Goal: Information Seeking & Learning: Check status

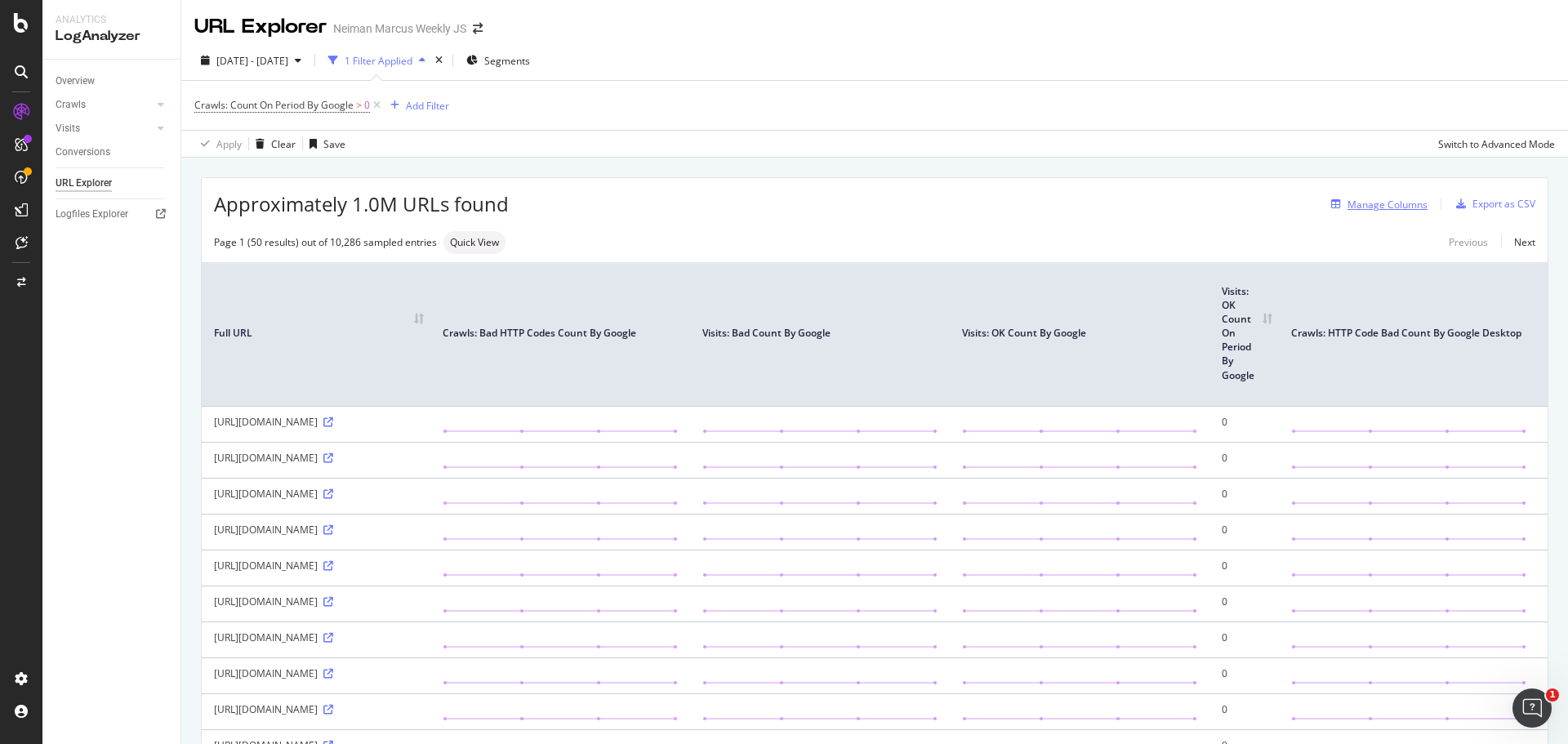
click at [1353, 211] on div "Manage Columns" at bounding box center [1375, 204] width 103 height 18
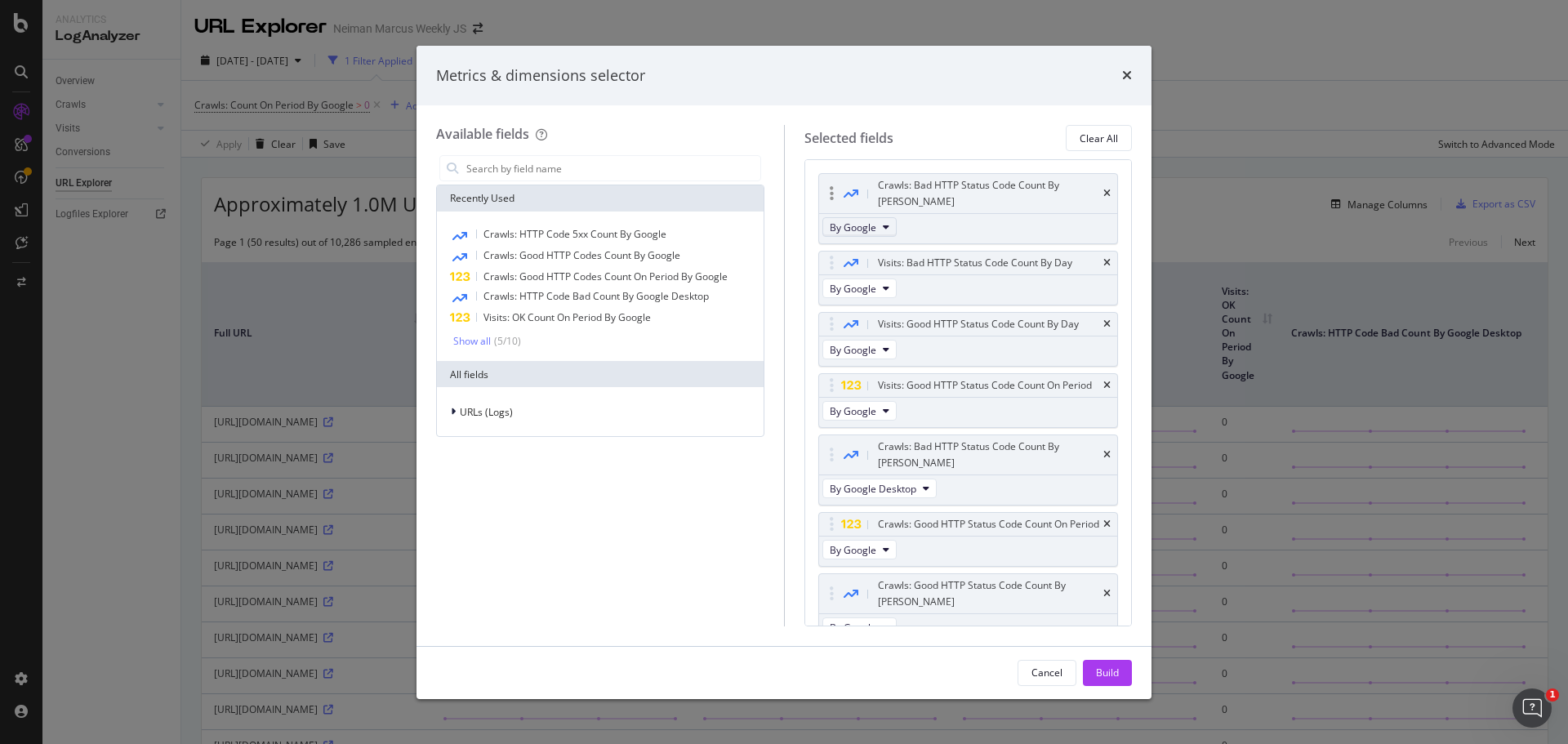
click at [835, 221] on span "By Google" at bounding box center [853, 228] width 47 height 13
click at [838, 221] on span "By Google" at bounding box center [853, 228] width 47 height 13
click at [1088, 181] on div "Crawls: Bad HTTP Status Code Count By [PERSON_NAME]" at bounding box center [968, 193] width 298 height 39
click at [1104, 189] on icon "times" at bounding box center [1107, 194] width 8 height 10
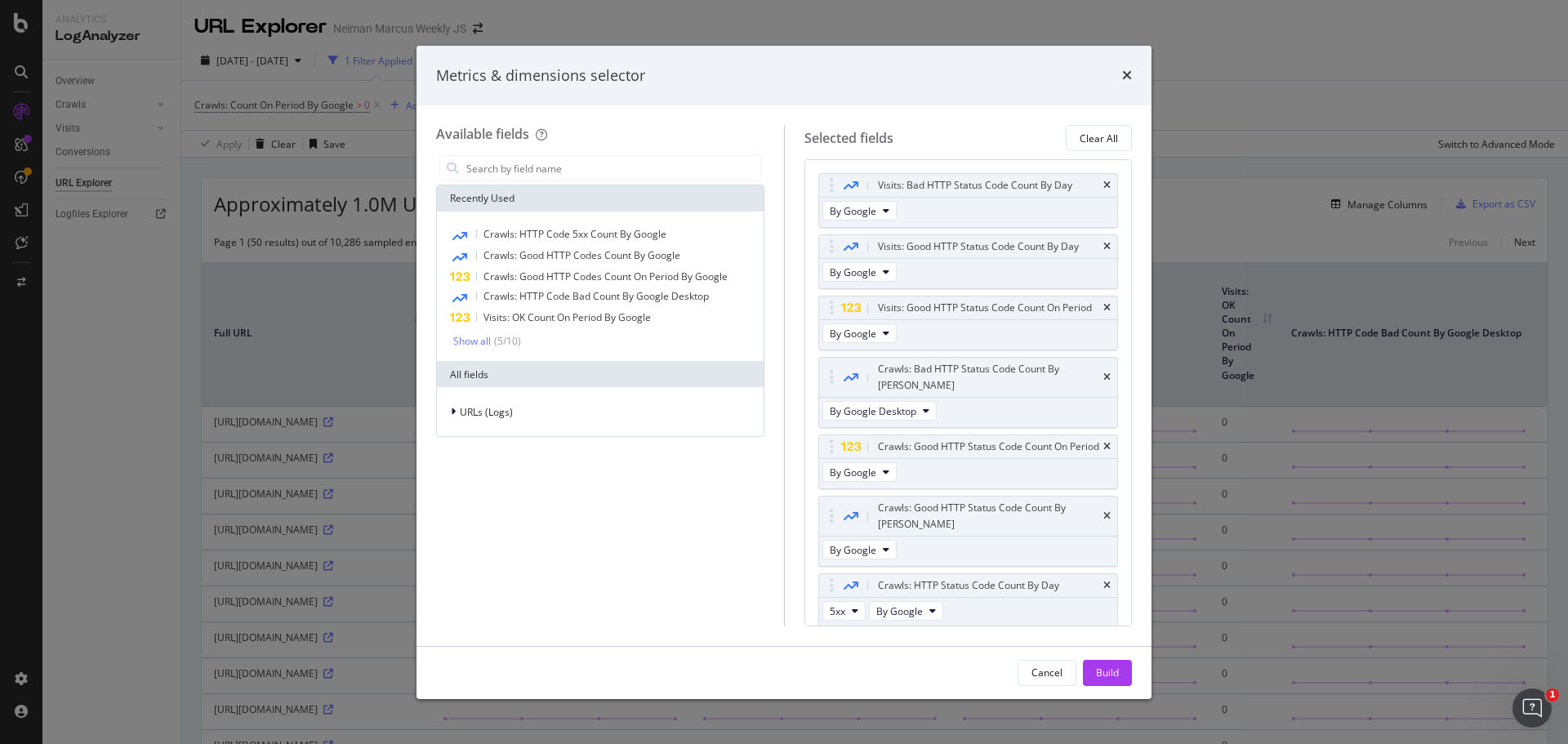
click at [1104, 182] on icon "times" at bounding box center [1107, 185] width 8 height 10
click at [1095, 238] on div "Visits: Good HTTP Status Code Count By Day" at bounding box center [987, 246] width 226 height 16
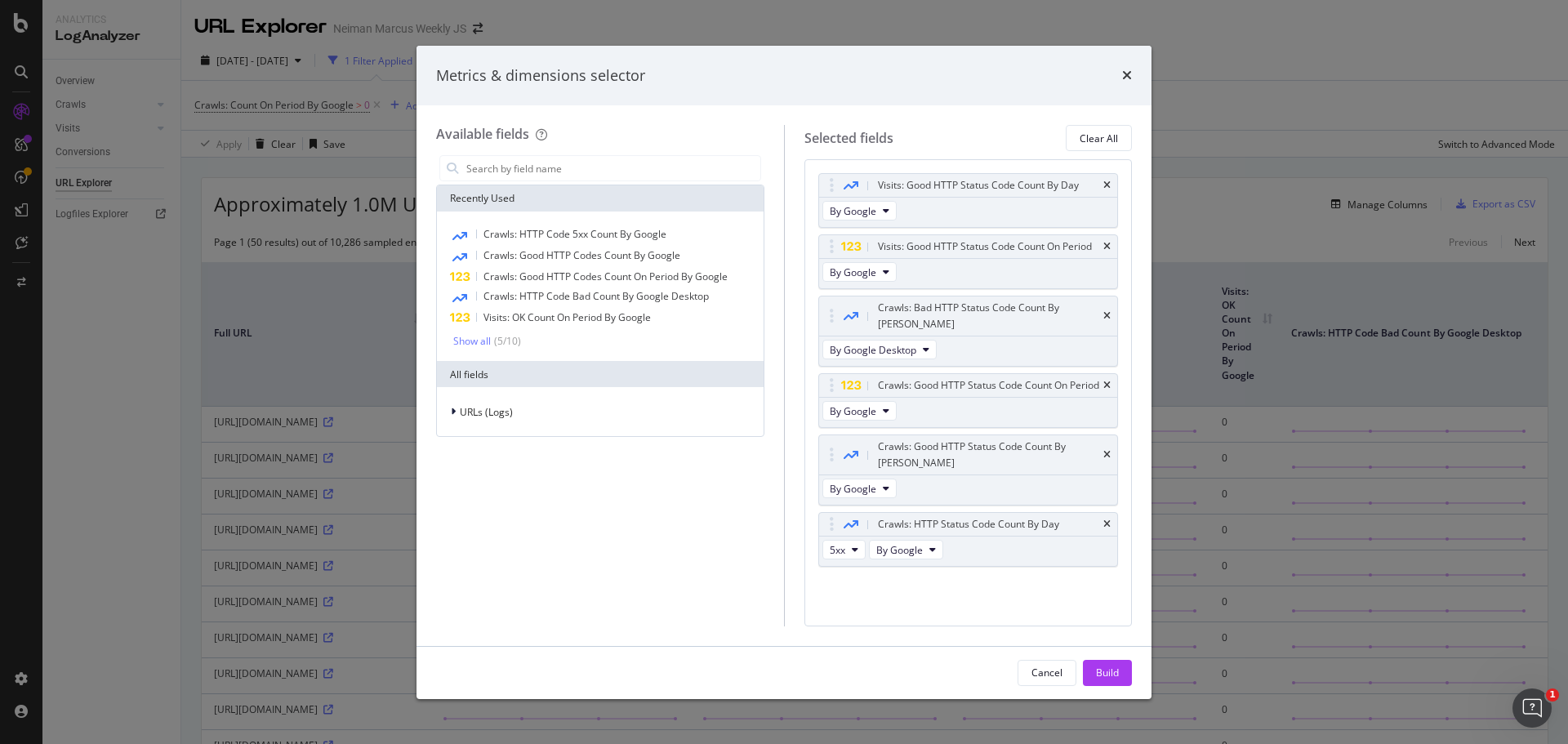
click at [1095, 182] on div "Visits: Good HTTP Status Code Count By Day" at bounding box center [987, 185] width 226 height 16
click at [1107, 189] on icon "times" at bounding box center [1107, 185] width 8 height 10
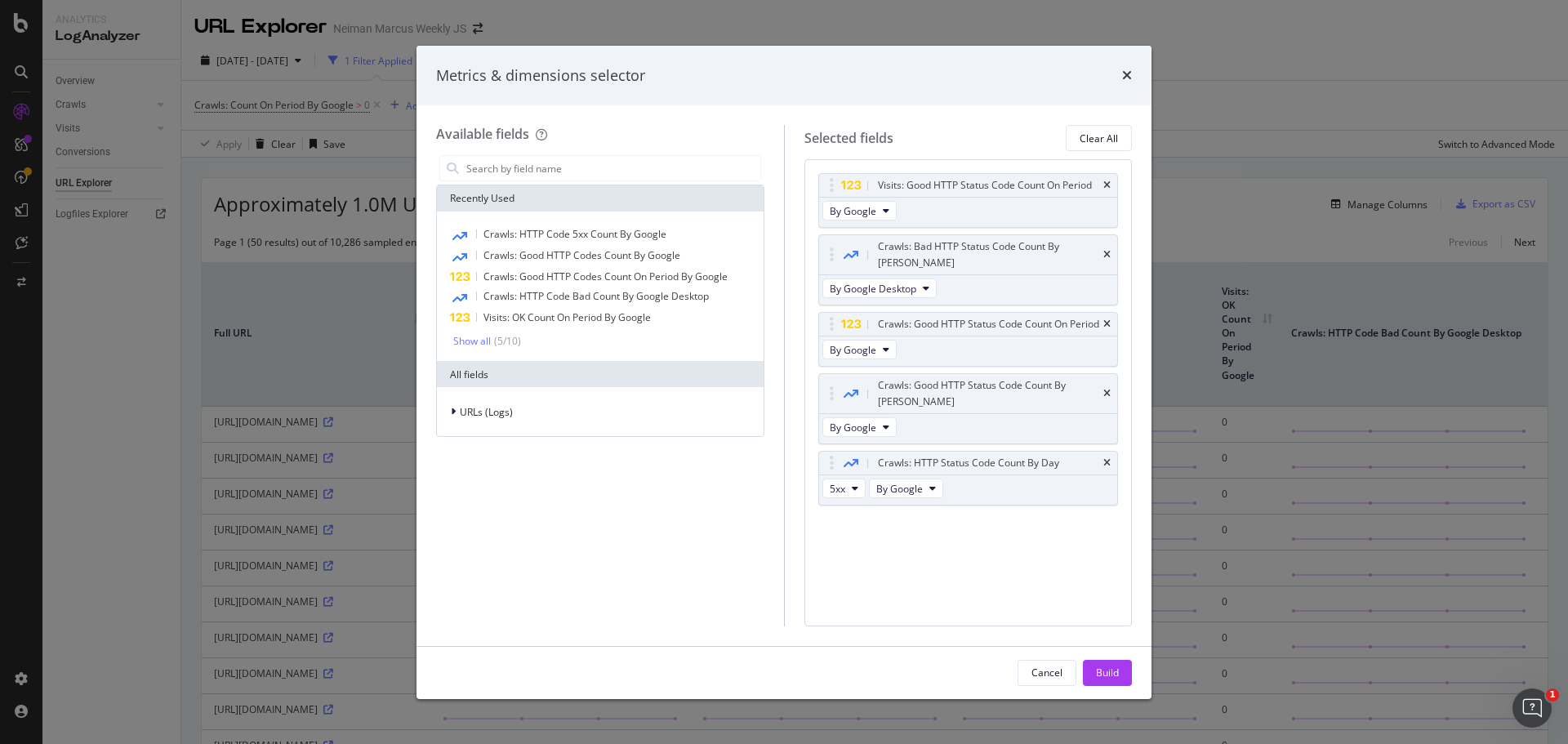
click at [1107, 189] on icon "times" at bounding box center [1107, 185] width 8 height 10
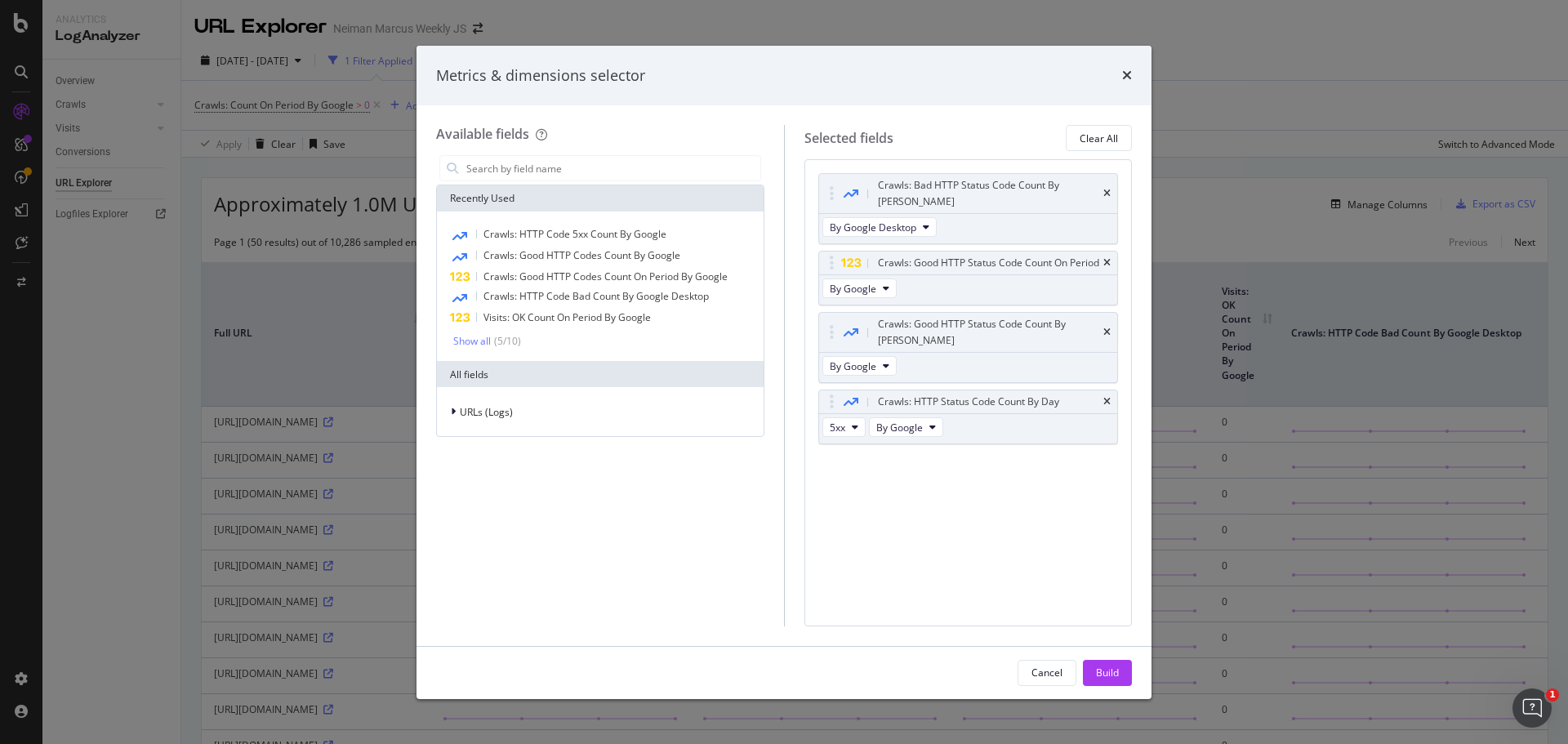
click at [1107, 189] on icon "times" at bounding box center [1107, 194] width 8 height 10
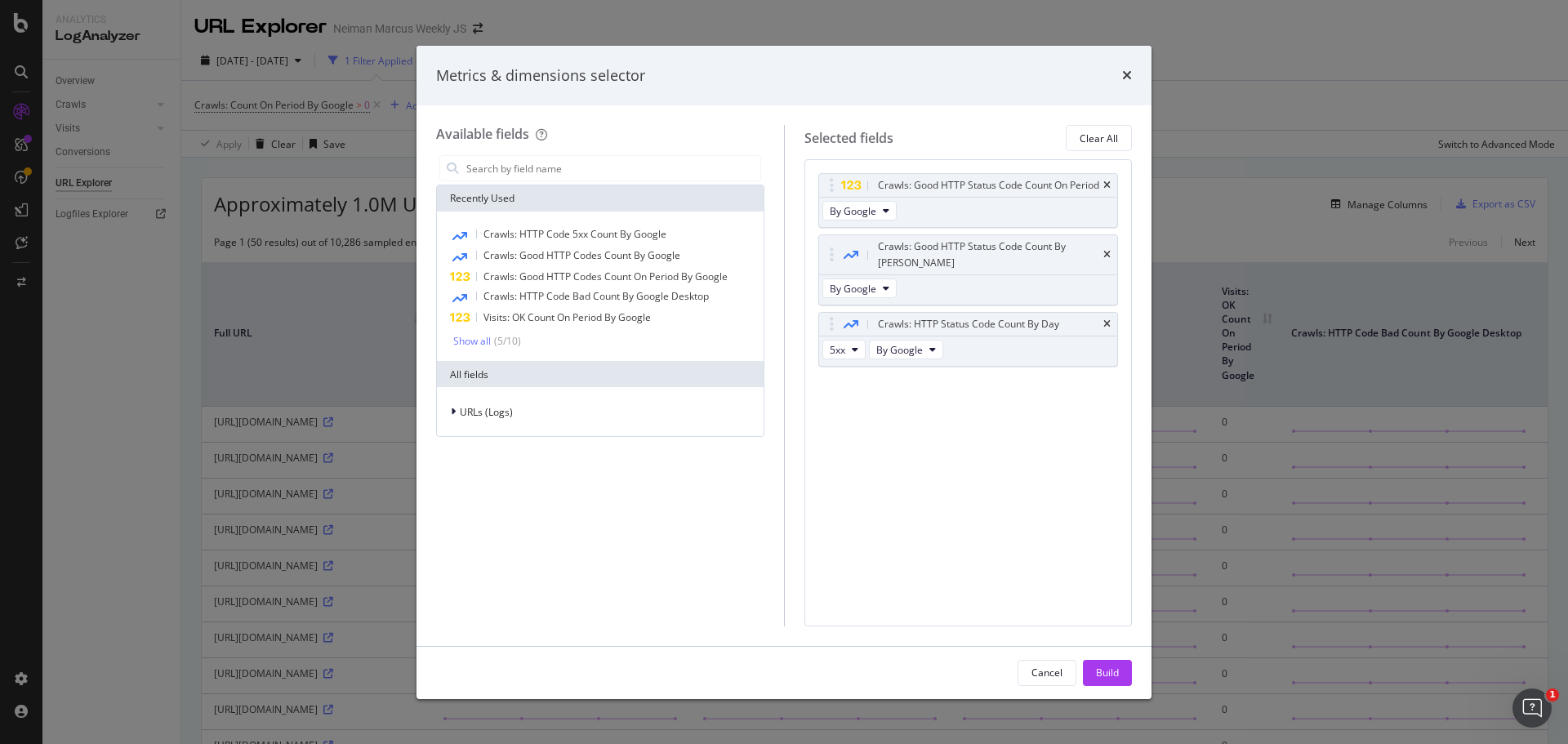
click at [1107, 189] on icon "times" at bounding box center [1107, 185] width 8 height 10
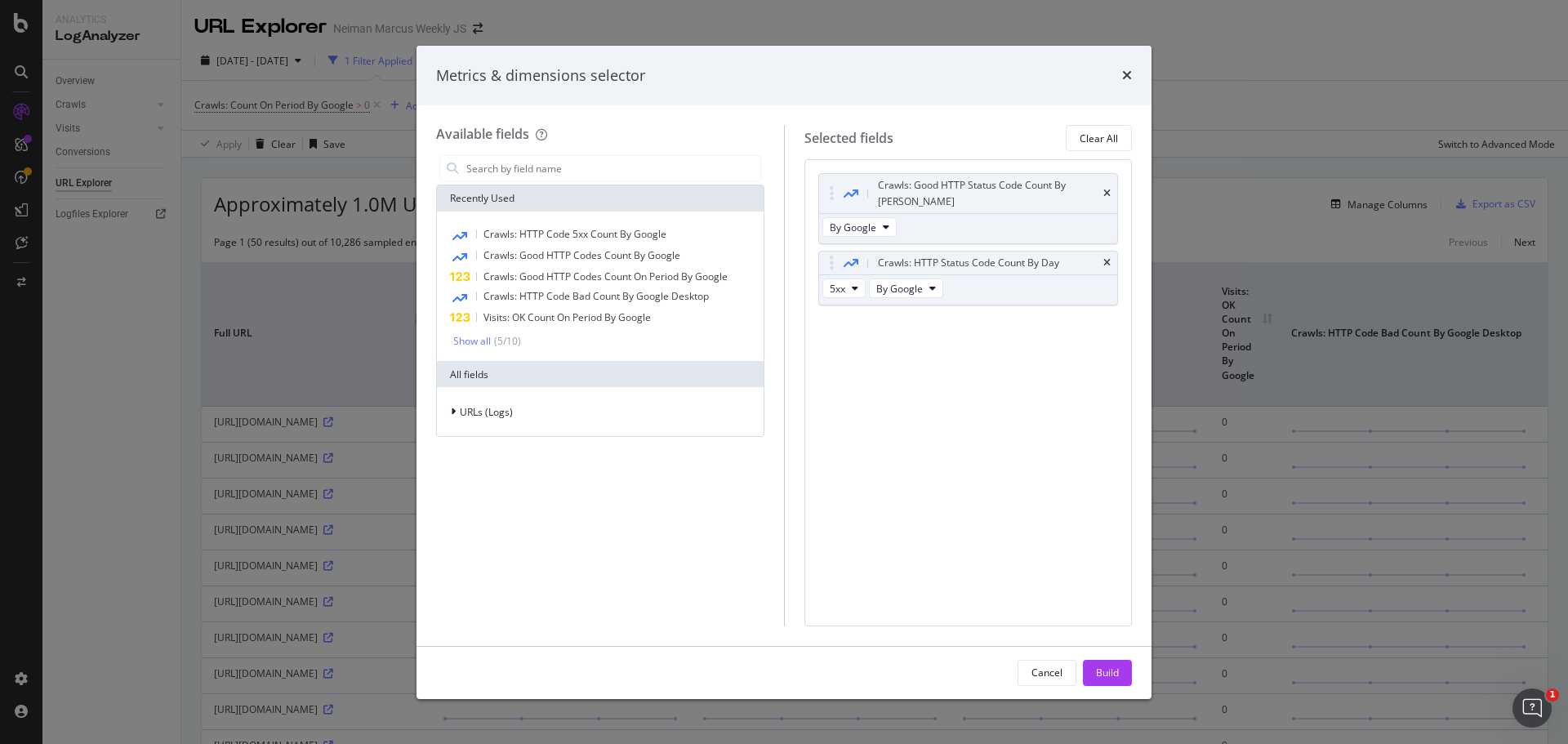
click at [1107, 189] on icon "times" at bounding box center [1107, 194] width 8 height 10
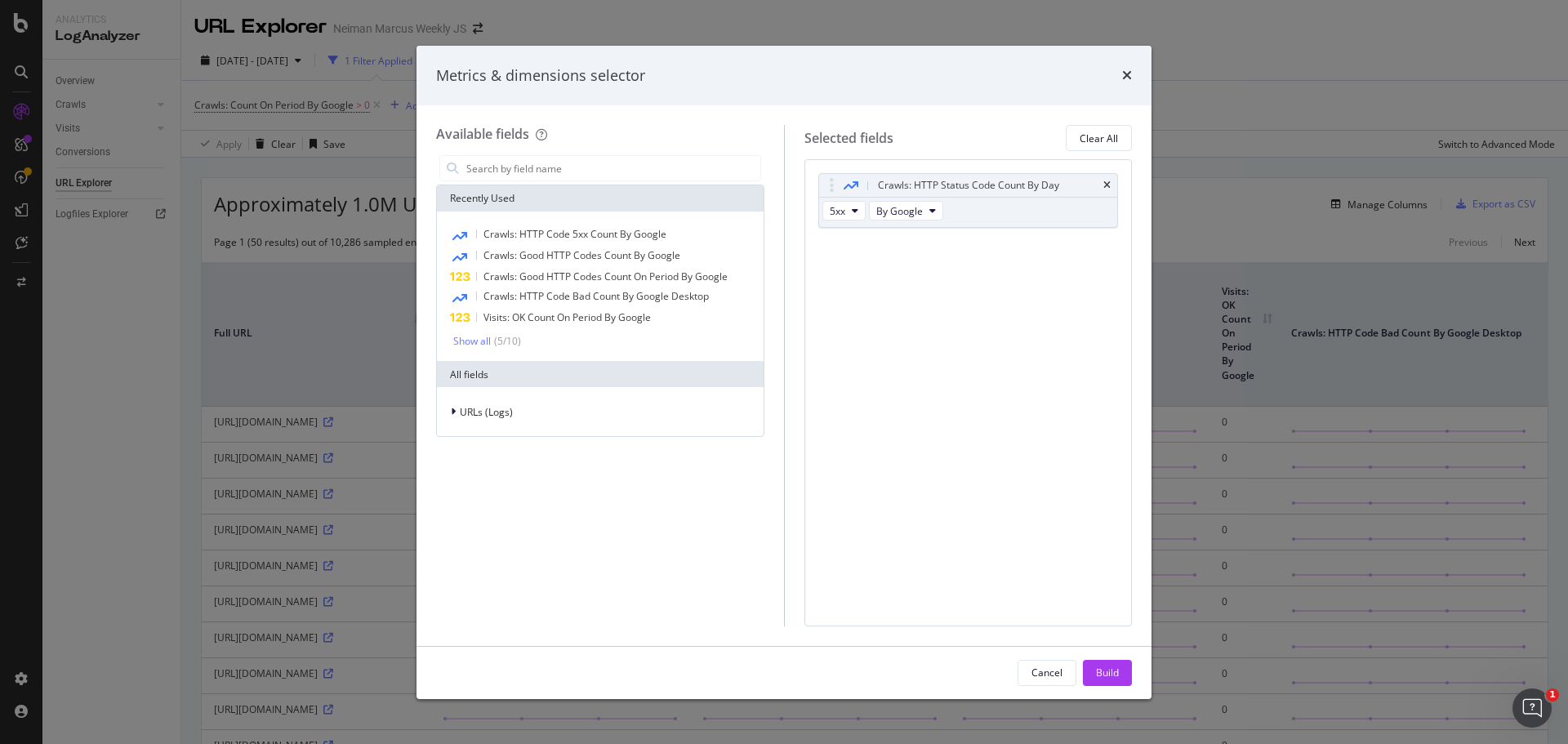
click at [1107, 189] on icon "times" at bounding box center [1107, 185] width 8 height 10
click at [563, 185] on div "Recently Used" at bounding box center [600, 198] width 326 height 26
click at [565, 169] on input "modal" at bounding box center [612, 169] width 296 height 25
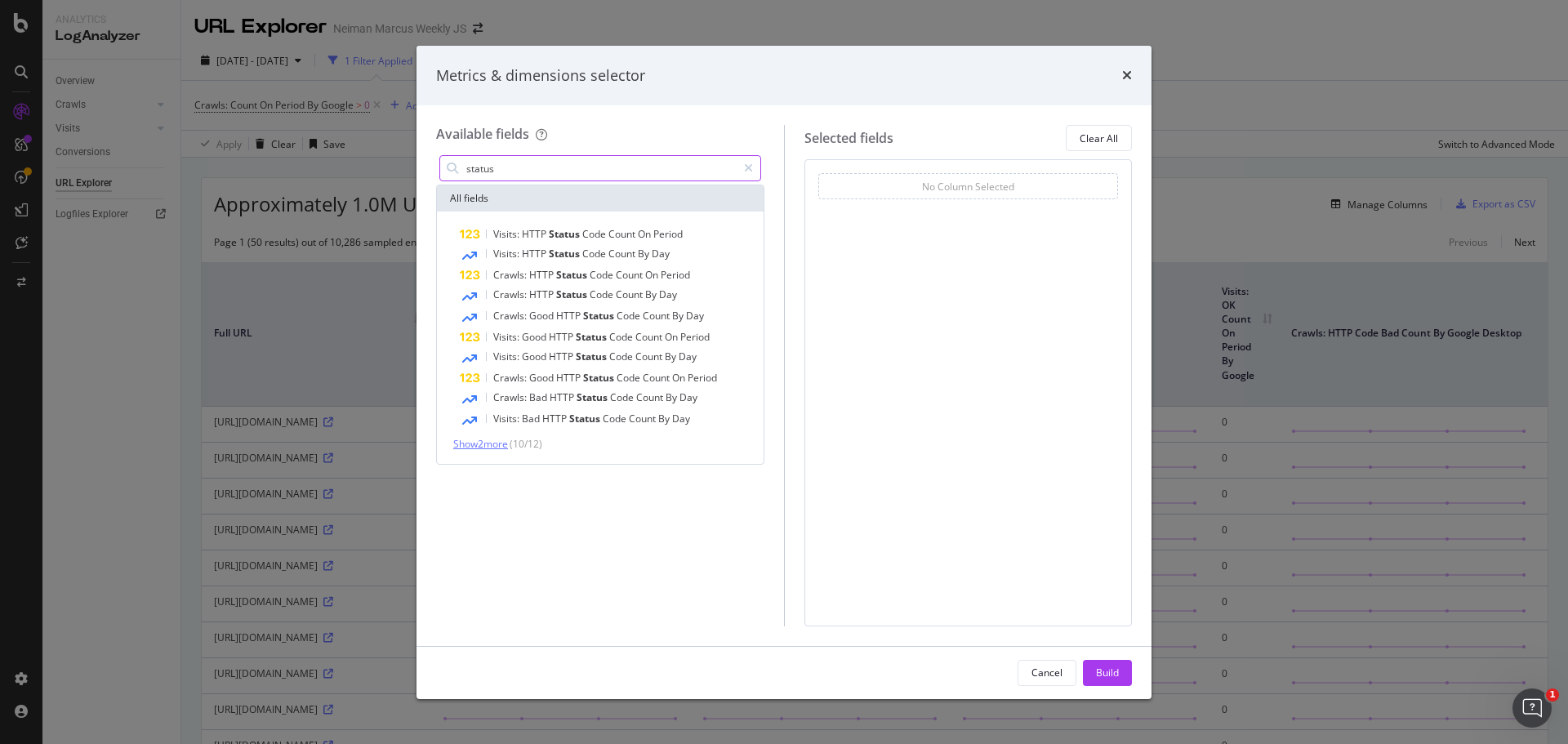
type input "status"
click at [489, 442] on span "Show 2 more" at bounding box center [480, 444] width 55 height 13
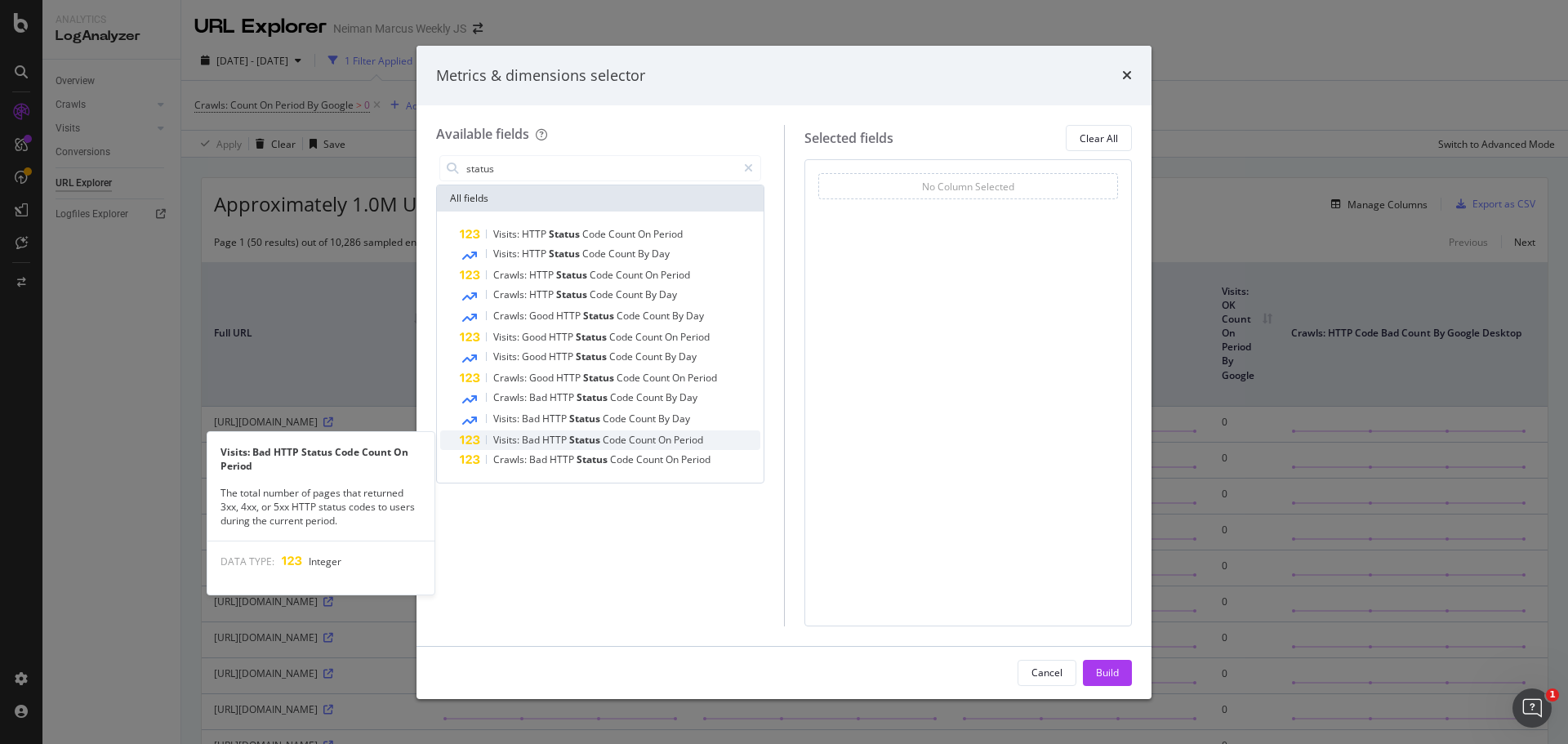
click at [507, 441] on span "Visits:" at bounding box center [508, 440] width 29 height 13
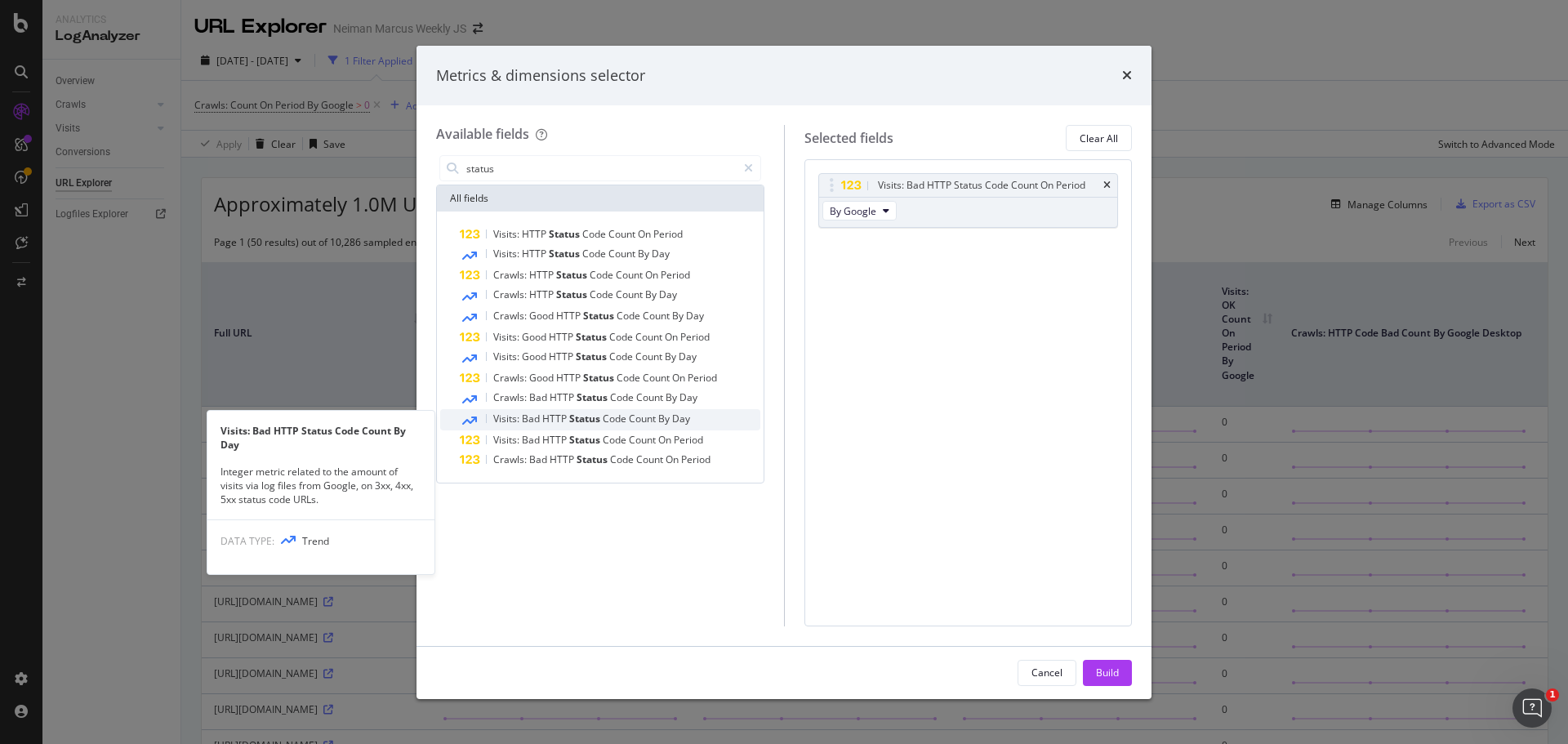
click at [501, 419] on span "Visits:" at bounding box center [508, 419] width 29 height 13
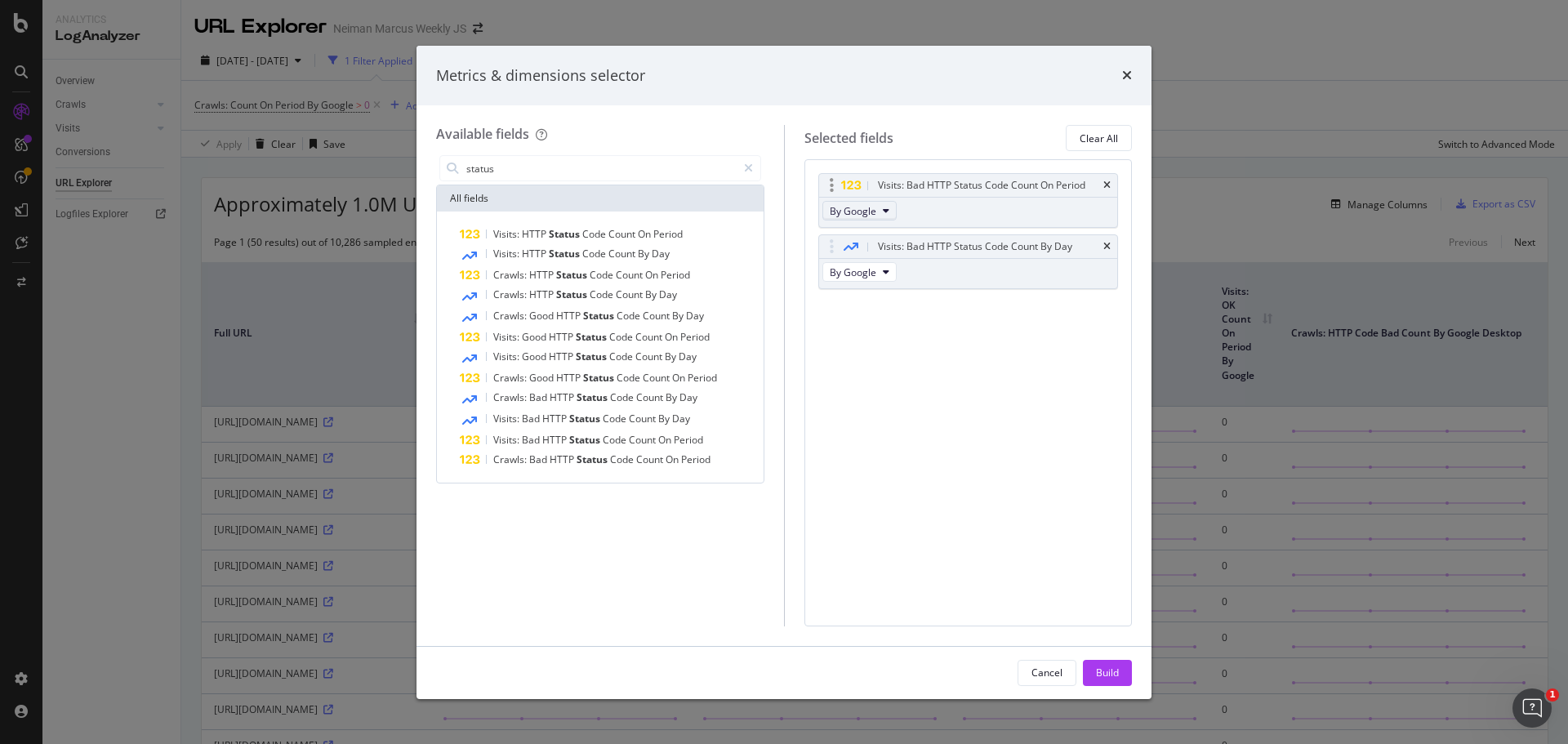
click at [859, 218] on button "By Google" at bounding box center [859, 210] width 74 height 19
click at [858, 209] on span "By Google" at bounding box center [853, 211] width 47 height 13
click at [535, 361] on span "Good" at bounding box center [535, 356] width 27 height 13
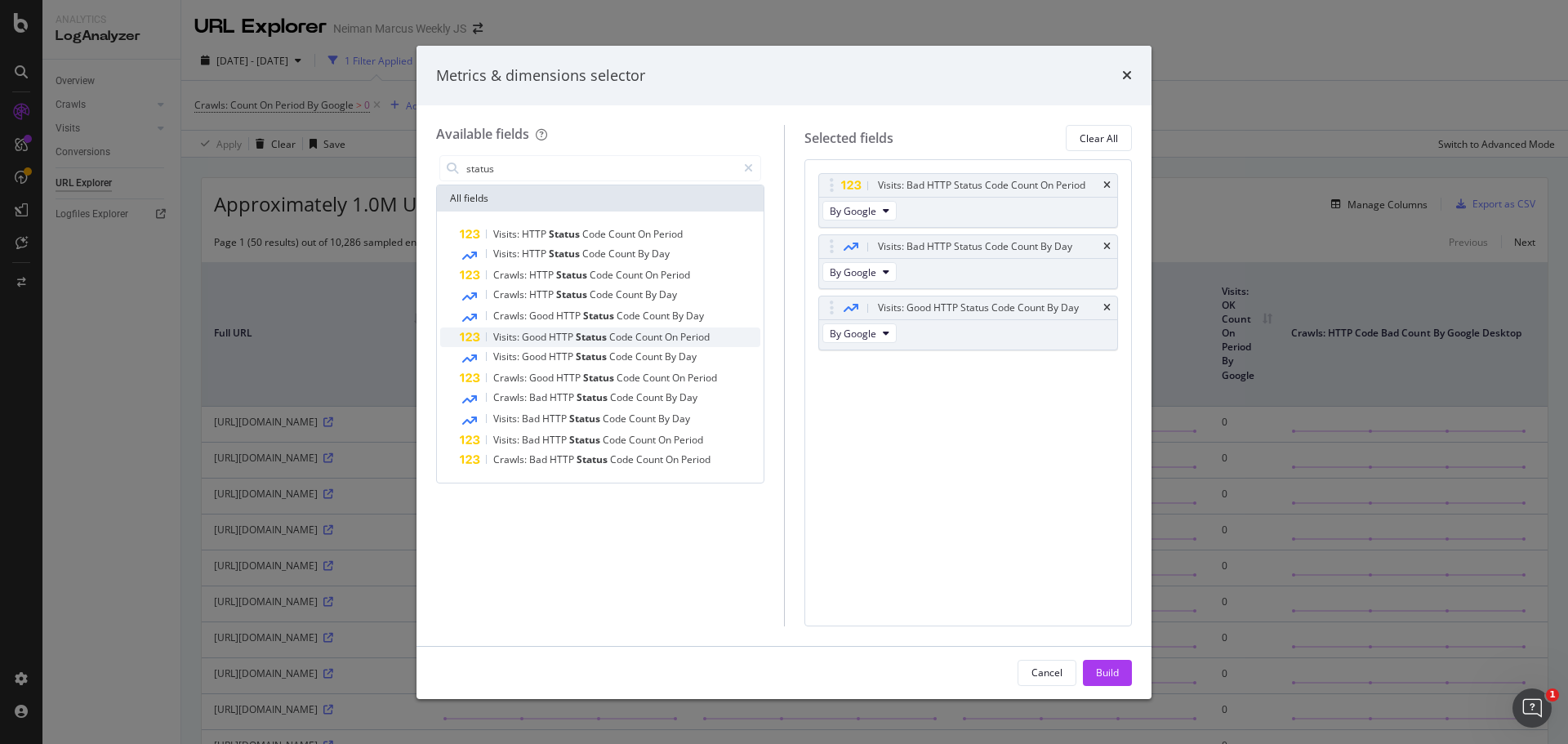
click at [535, 338] on span "Good" at bounding box center [535, 337] width 27 height 13
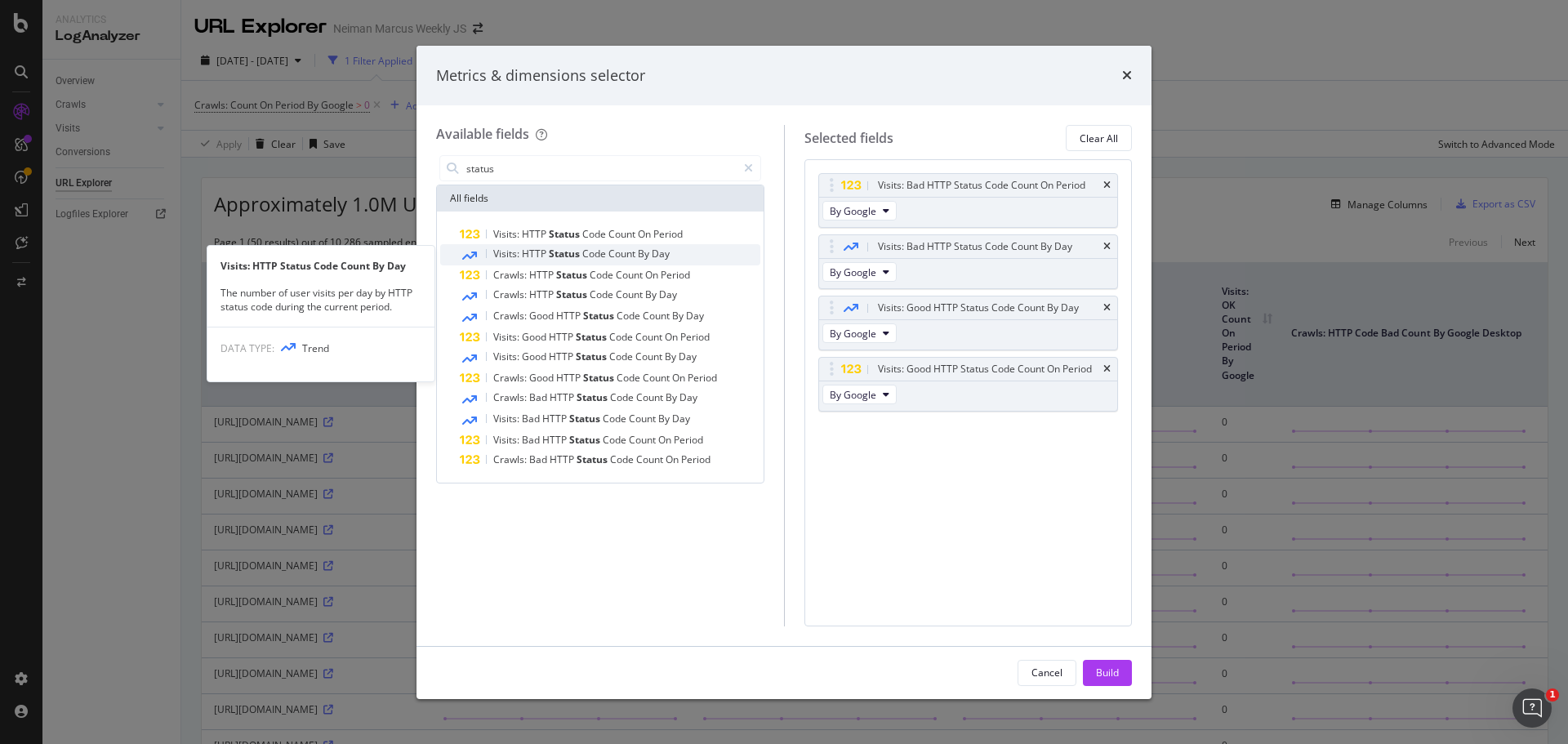
click at [499, 262] on div "Visits: HTTP Status Code Count By Day" at bounding box center [609, 254] width 300 height 21
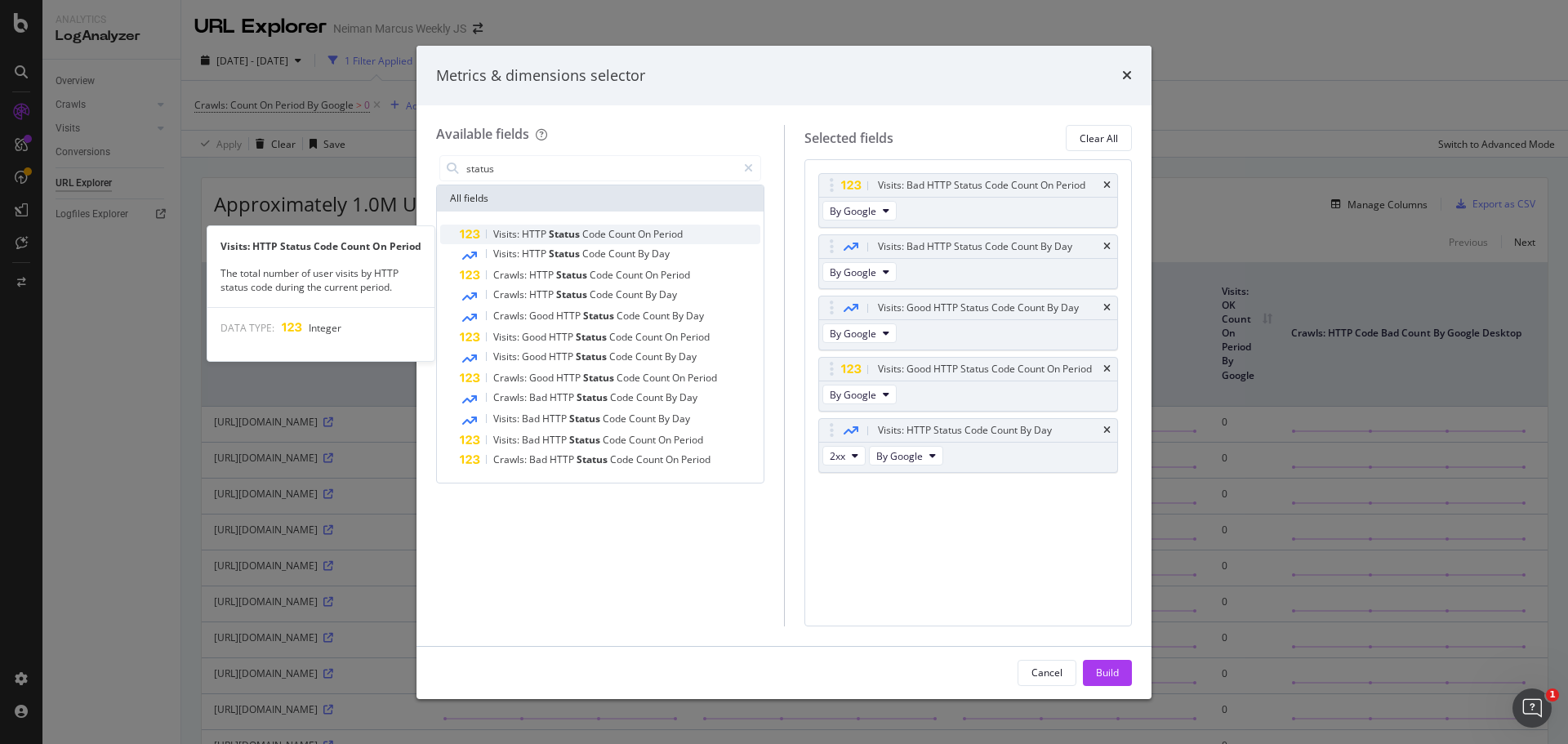
click at [500, 238] on span "Visits:" at bounding box center [508, 234] width 29 height 13
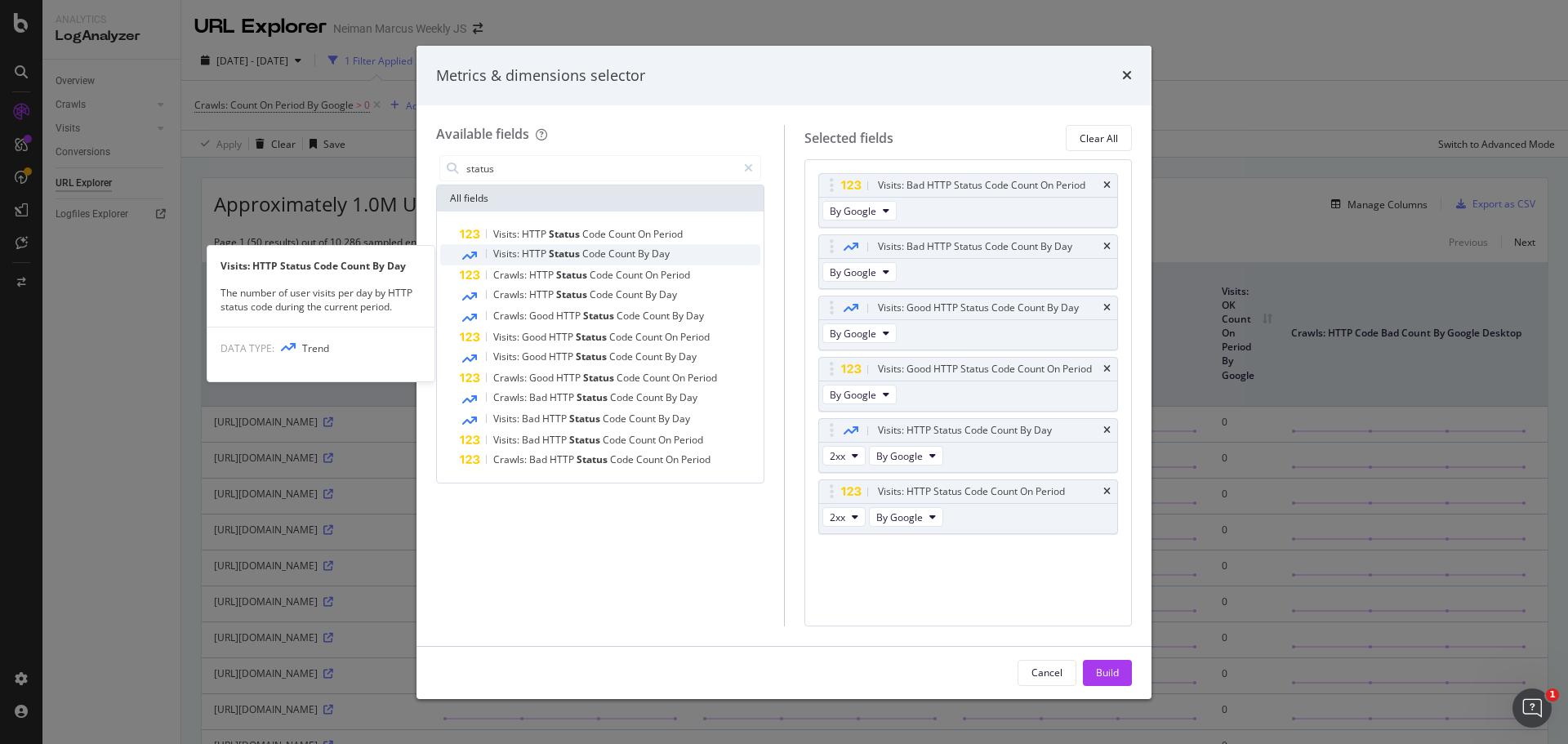
click at [507, 261] on div "Visits: HTTP Status Code Count By Day" at bounding box center [609, 254] width 300 height 21
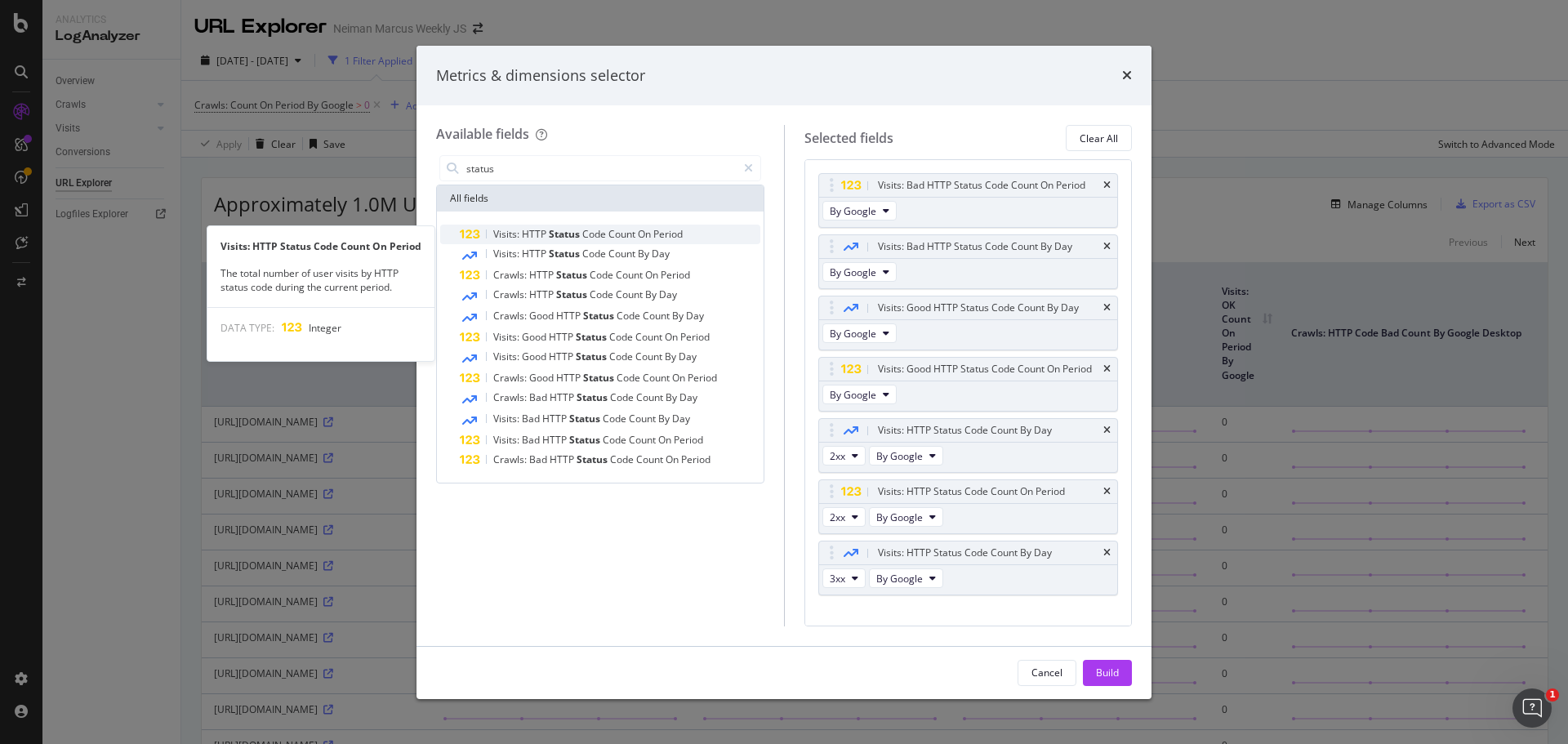
click at [506, 238] on span "Visits:" at bounding box center [508, 234] width 29 height 13
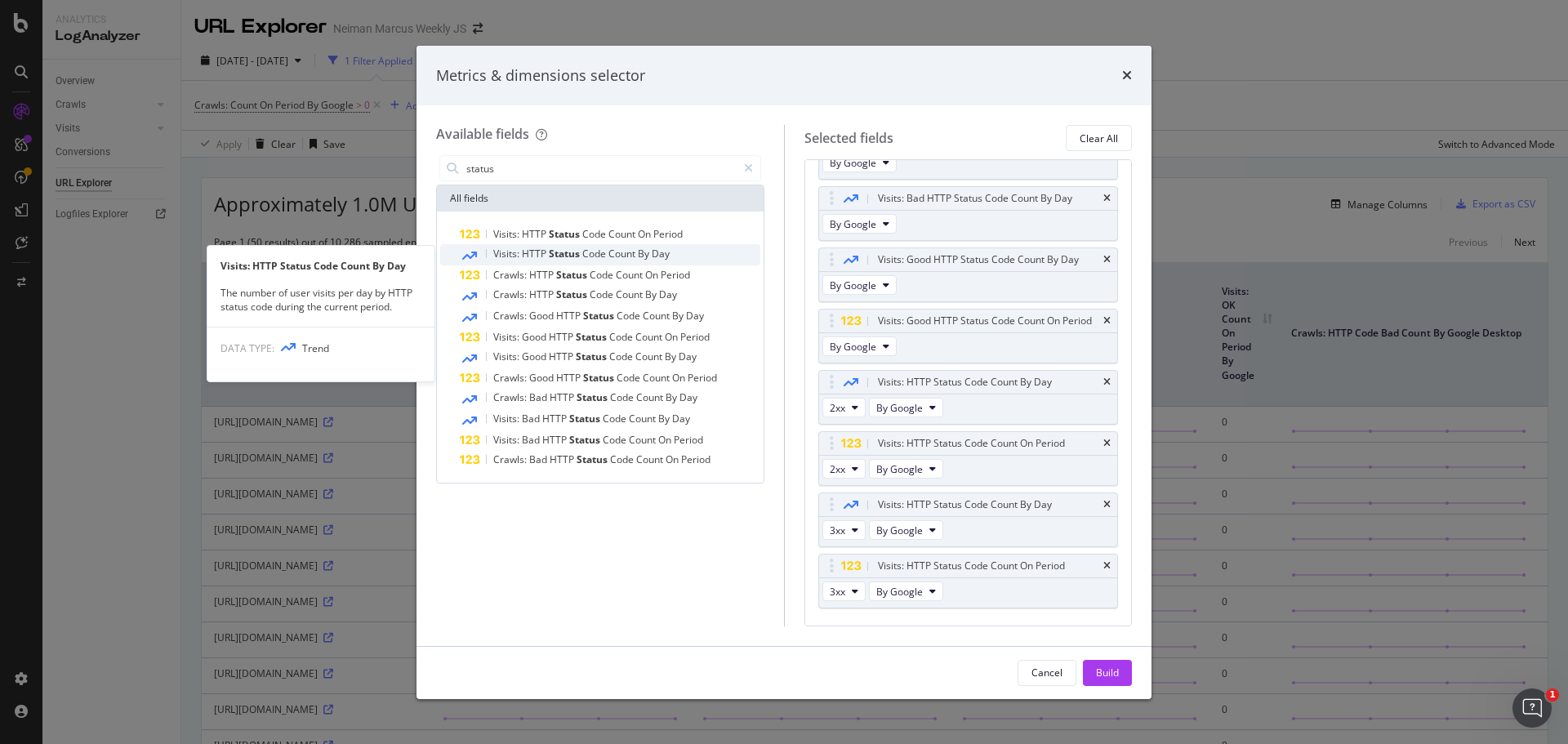
click at [513, 263] on div "Visits: HTTP Status Code Count By Day" at bounding box center [609, 254] width 300 height 21
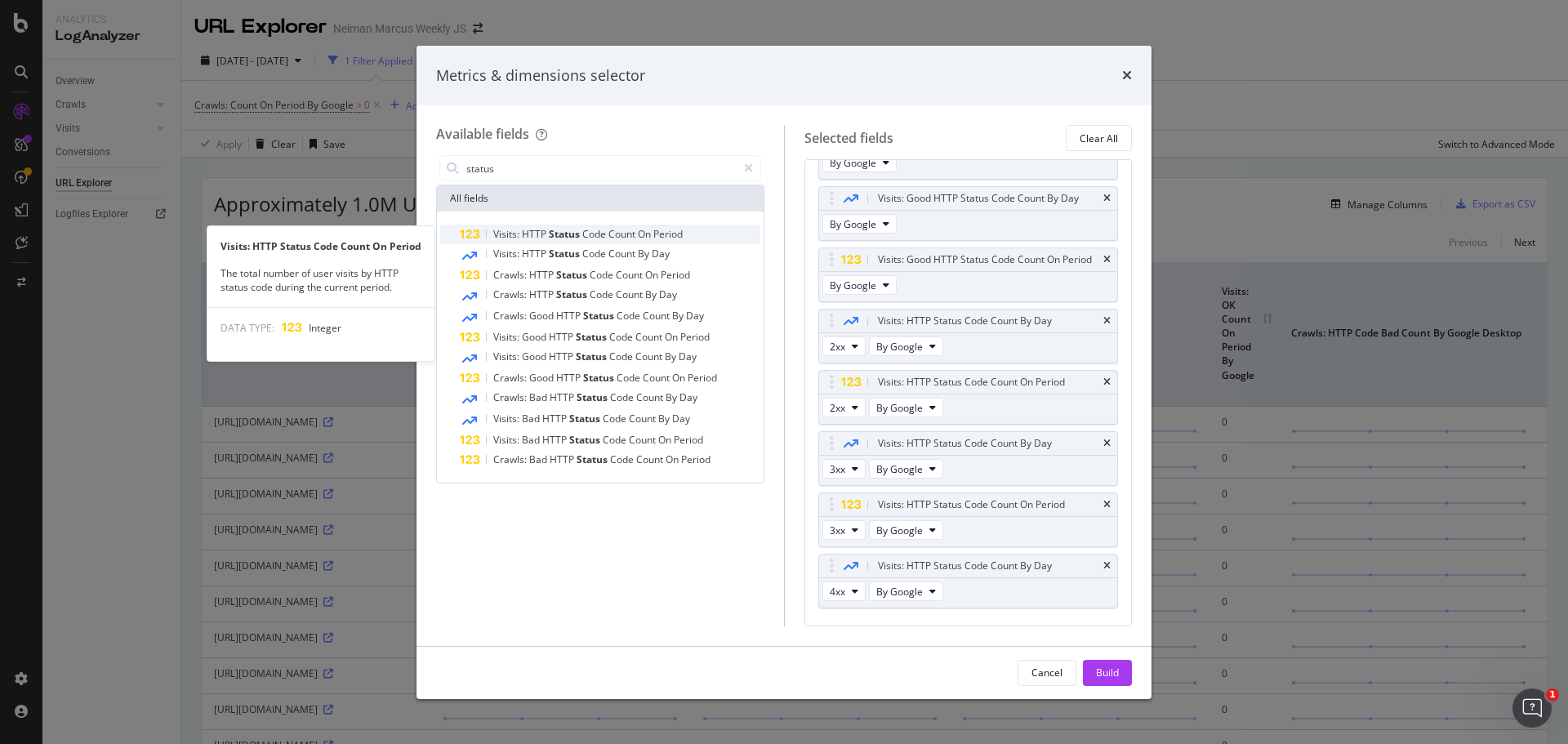
click at [509, 242] on div "Visits: HTTP Status Code Count On Period" at bounding box center [609, 234] width 300 height 19
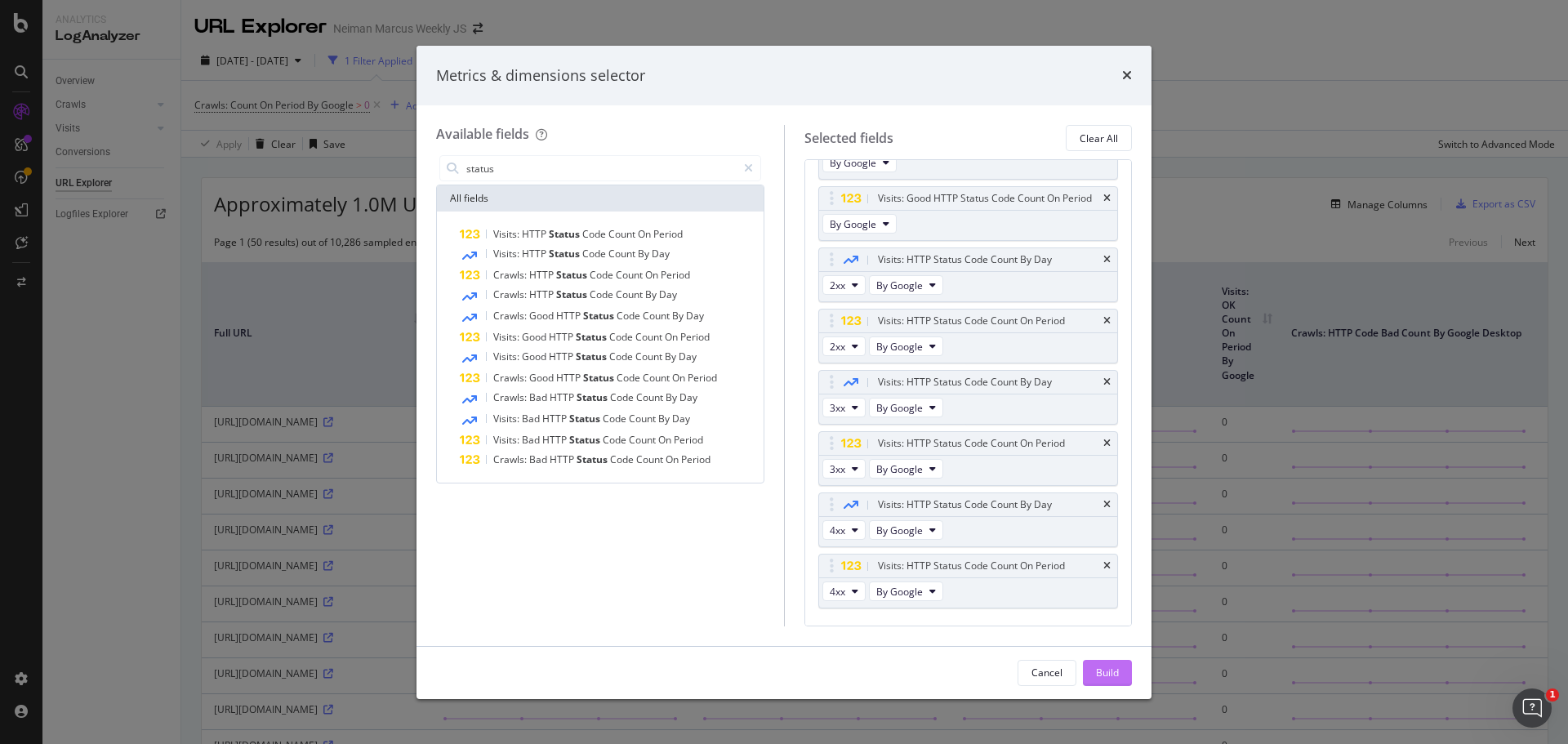
click at [1110, 683] on div "Build" at bounding box center [1107, 673] width 23 height 25
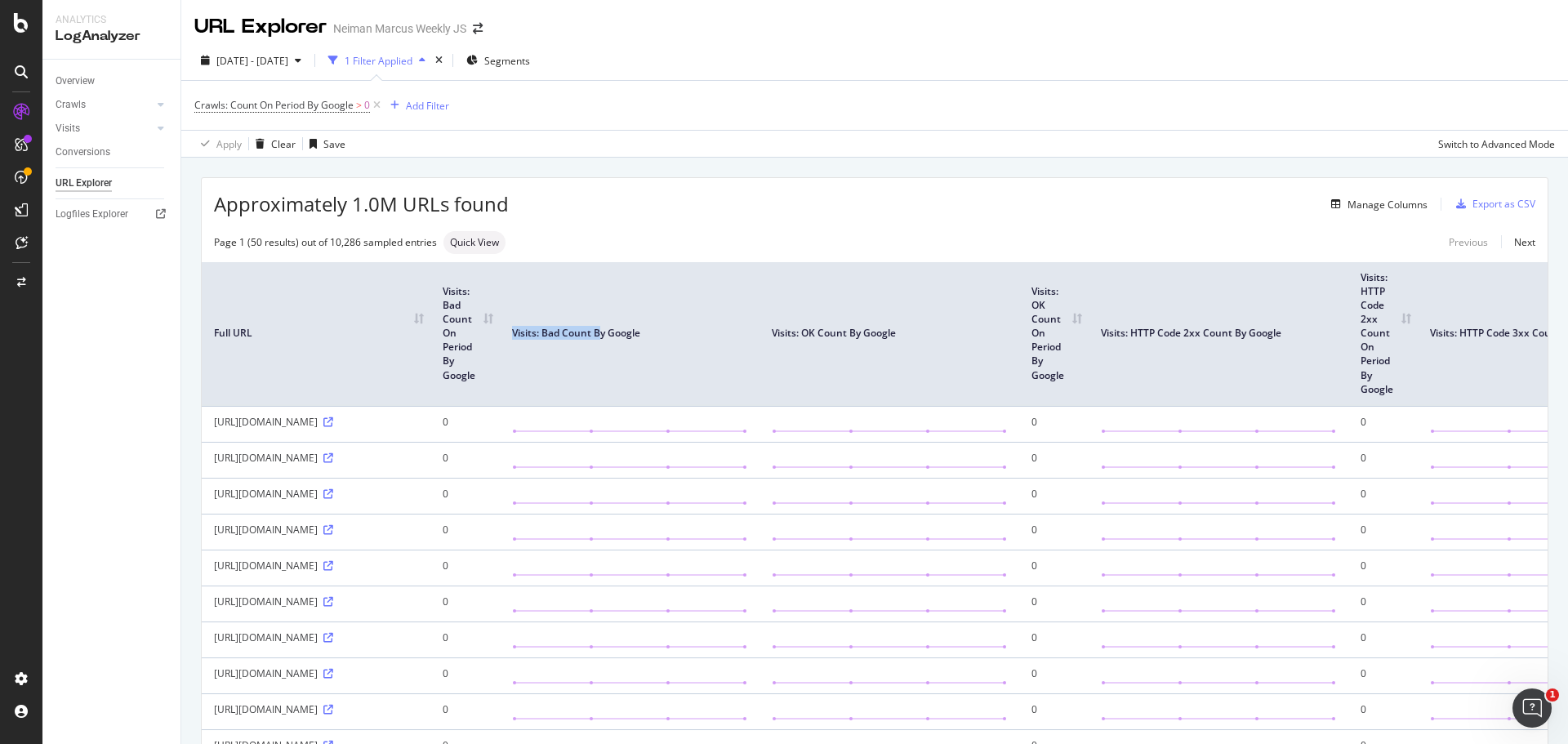
drag, startPoint x: 603, startPoint y: 329, endPoint x: 442, endPoint y: 404, distance: 177.6
click at [489, 397] on tr "Full URL Visits: Bad Count On Period By Google Visits: Bad Count By Google Visi…" at bounding box center [1138, 334] width 1874 height 144
